Goal: Unclear

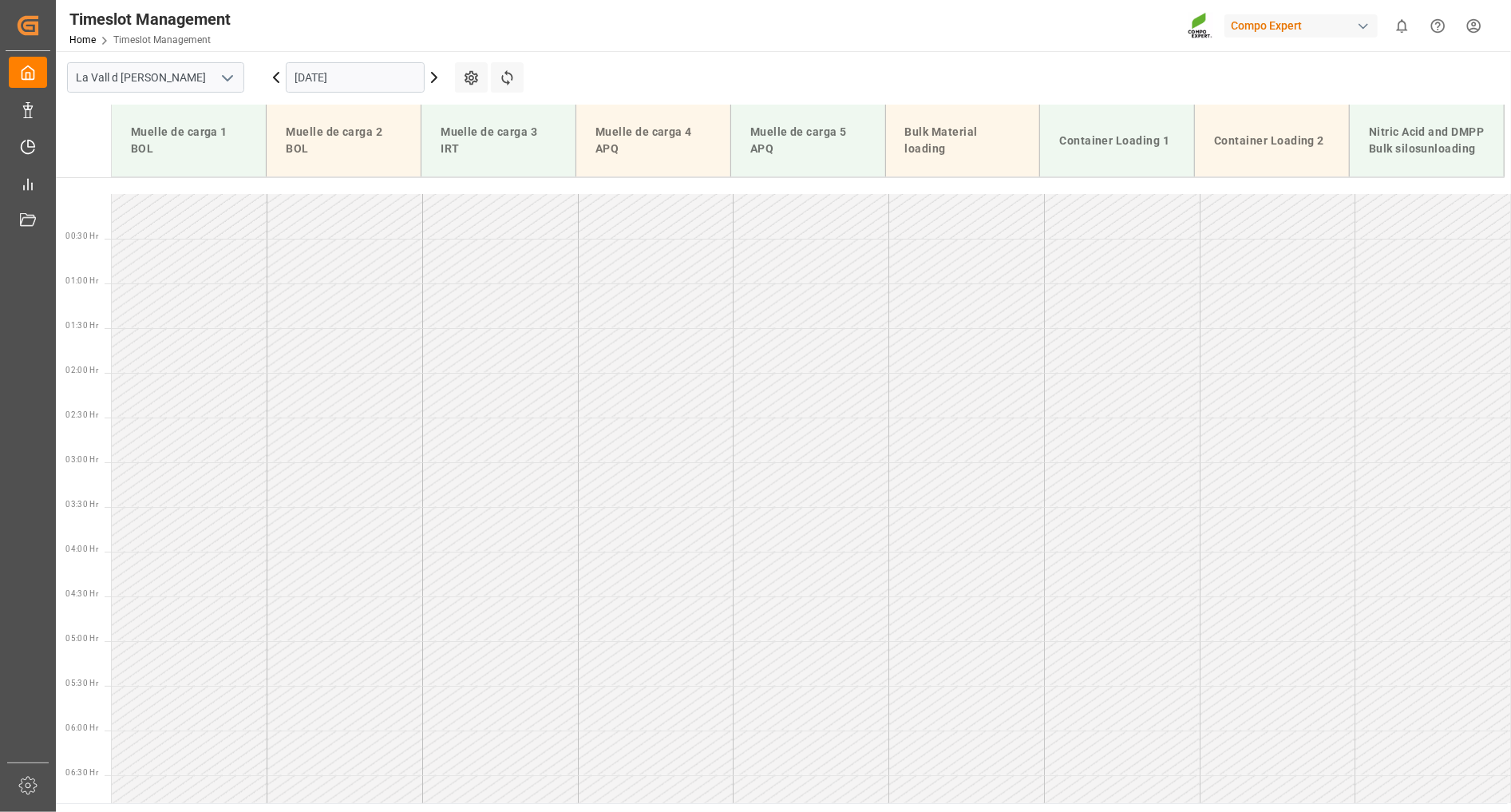
scroll to position [679, 0]
